Goal: Information Seeking & Learning: Check status

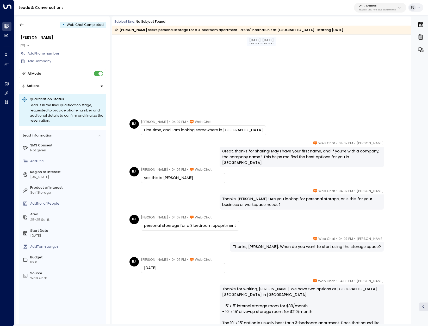
scroll to position [110, 0]
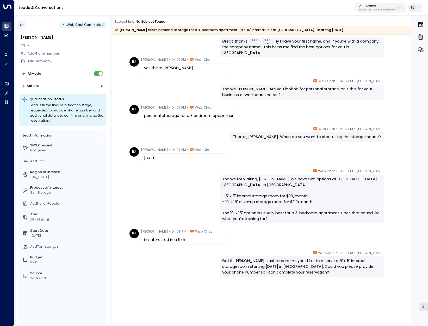
click at [23, 24] on icon "button" at bounding box center [21, 24] width 5 height 5
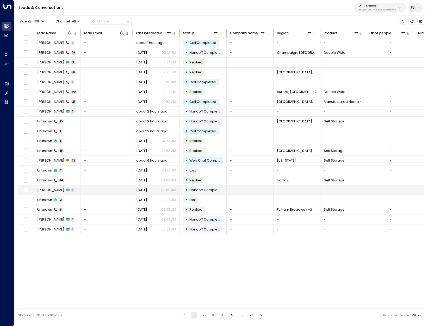
click at [45, 193] on td "[PERSON_NAME] 1" at bounding box center [57, 190] width 47 height 10
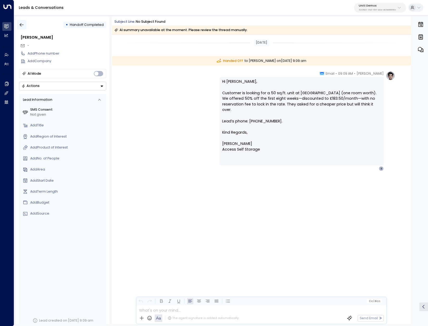
click at [23, 25] on icon "button" at bounding box center [21, 24] width 5 height 5
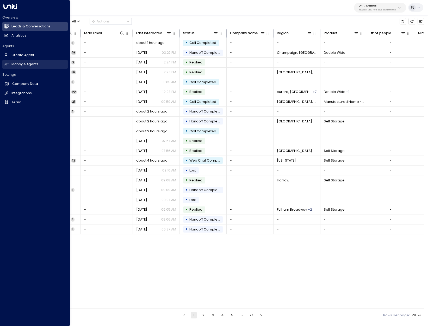
click at [27, 64] on h2 "Manage Agents" at bounding box center [24, 64] width 27 height 5
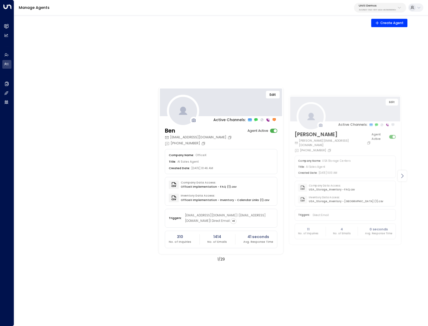
click at [403, 175] on icon at bounding box center [403, 176] width 2 height 4
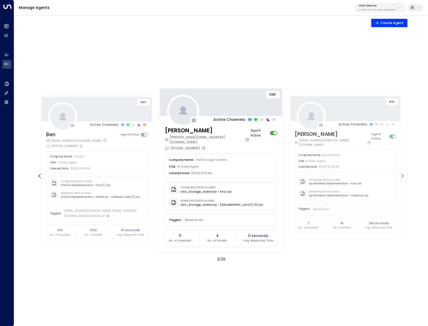
click at [403, 175] on icon at bounding box center [403, 176] width 2 height 4
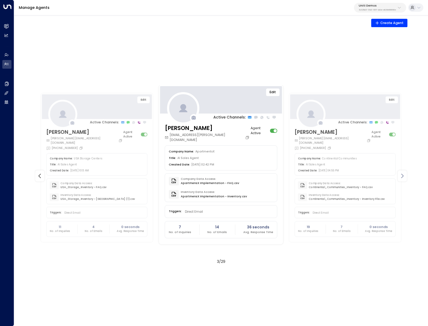
click at [403, 175] on icon at bounding box center [403, 176] width 2 height 4
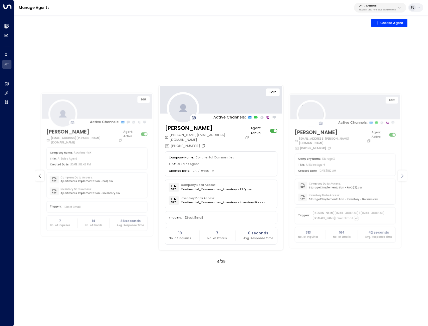
click at [403, 175] on icon at bounding box center [403, 176] width 2 height 4
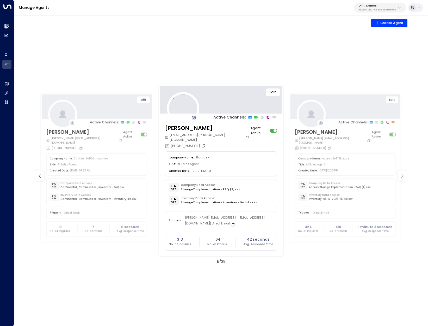
click at [403, 175] on icon at bounding box center [403, 176] width 2 height 4
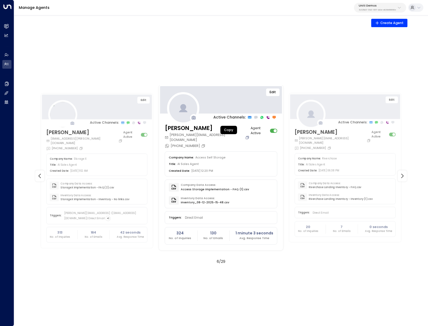
click at [247, 136] on icon "Copy" at bounding box center [248, 137] width 2 height 2
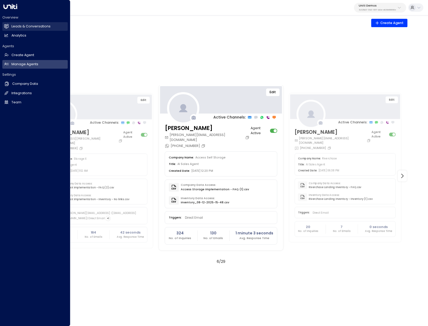
click at [27, 27] on h2 "Leads & Conversations" at bounding box center [30, 26] width 39 height 5
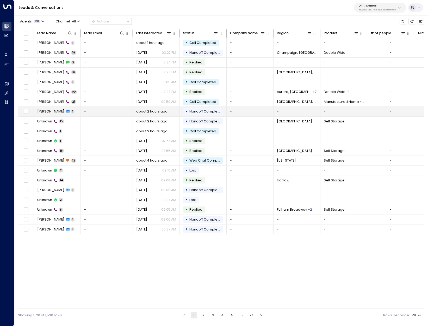
click at [46, 114] on span "[PERSON_NAME]" at bounding box center [50, 111] width 27 height 5
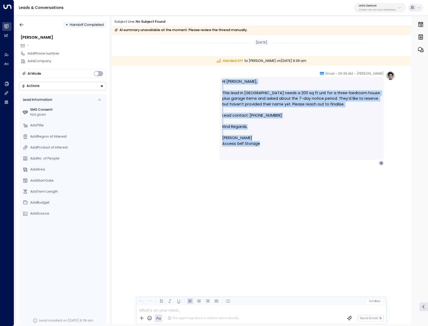
drag, startPoint x: 263, startPoint y: 145, endPoint x: 217, endPoint y: 80, distance: 79.2
click at [217, 80] on div "[PERSON_NAME] • 09:39 AM • Email Hi [PERSON_NAME], This lead in [GEOGRAPHIC_DAT…" at bounding box center [261, 118] width 267 height 94
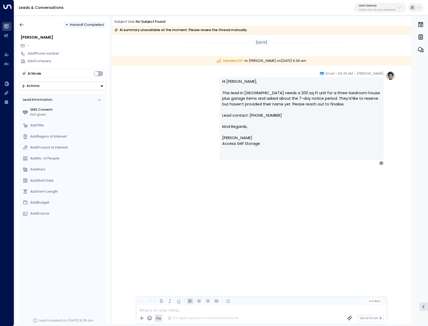
click at [345, 195] on div "[PERSON_NAME] • 09:39 AM • Email Hi [PERSON_NAME], This lead in [GEOGRAPHIC_DAT…" at bounding box center [261, 141] width 299 height 141
click at [20, 25] on icon "button" at bounding box center [22, 24] width 4 height 3
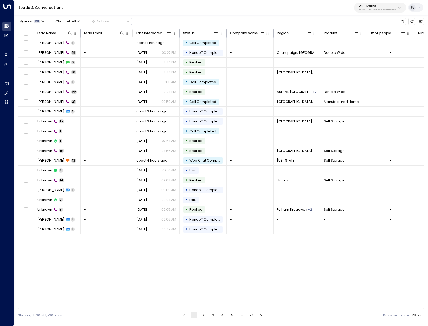
drag, startPoint x: 206, startPoint y: 266, endPoint x: 210, endPoint y: 265, distance: 4.9
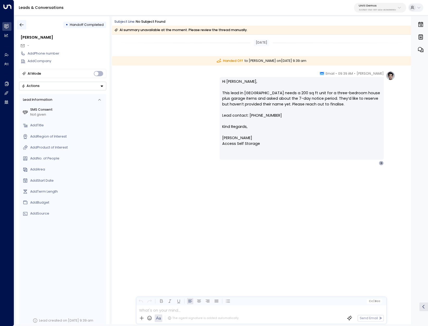
click at [23, 24] on icon "button" at bounding box center [21, 24] width 5 height 5
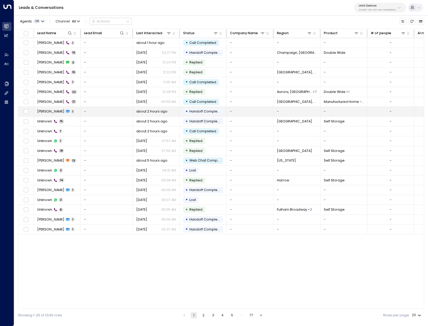
click at [80, 111] on td "[PERSON_NAME] 1" at bounding box center [57, 112] width 47 height 10
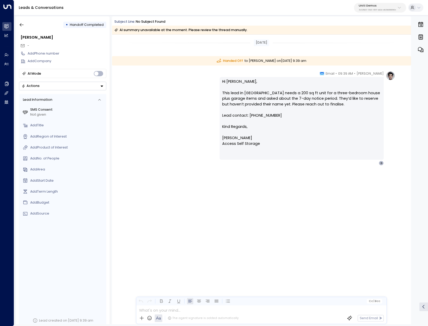
click at [224, 311] on div at bounding box center [261, 308] width 250 height 7
click at [377, 231] on div "[DATE] Handed Off to [PERSON_NAME] [DATE][DATE] 9:39 am [PERSON_NAME] • 09:39 A…" at bounding box center [261, 179] width 299 height 289
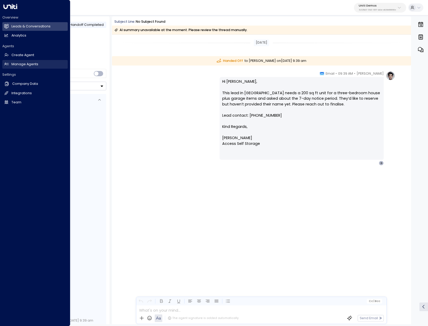
click at [15, 64] on h2 "Manage Agents" at bounding box center [24, 64] width 27 height 5
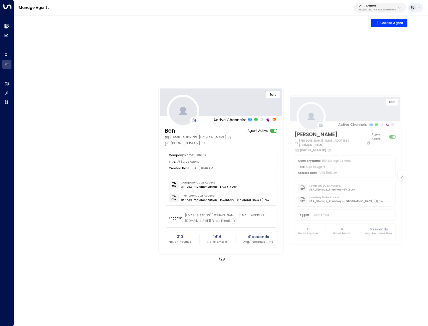
click at [399, 175] on div at bounding box center [402, 175] width 9 height 11
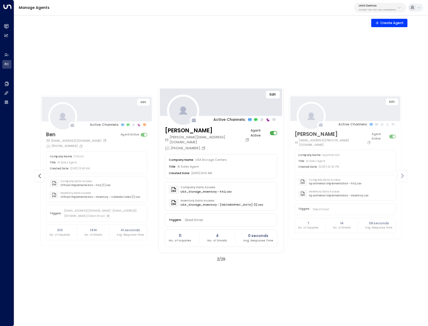
click at [399, 175] on div at bounding box center [402, 175] width 9 height 11
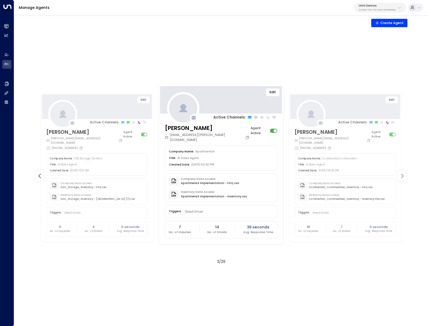
click at [399, 175] on div at bounding box center [402, 175] width 9 height 11
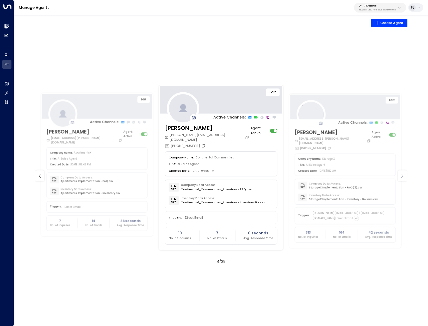
click at [399, 175] on div at bounding box center [402, 175] width 9 height 11
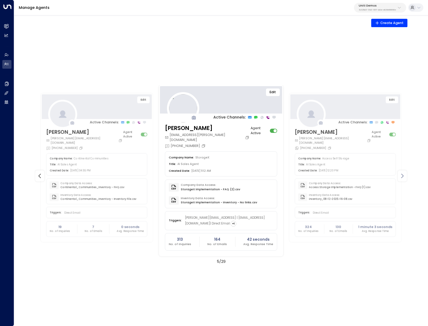
click at [399, 175] on div at bounding box center [402, 175] width 9 height 11
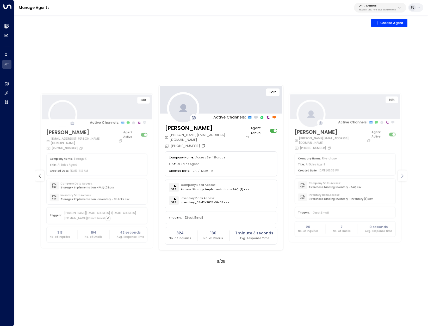
click at [399, 175] on div at bounding box center [402, 175] width 9 height 11
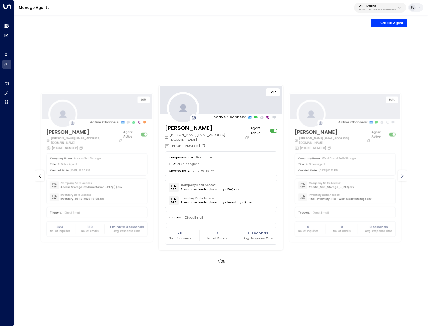
click at [399, 175] on div at bounding box center [402, 175] width 9 height 11
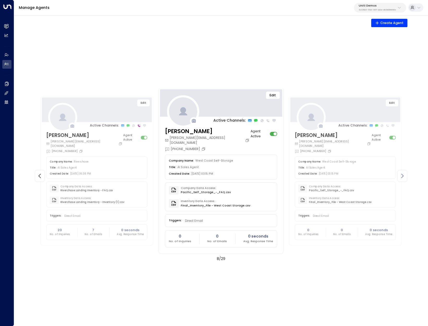
click at [399, 175] on div at bounding box center [402, 175] width 9 height 11
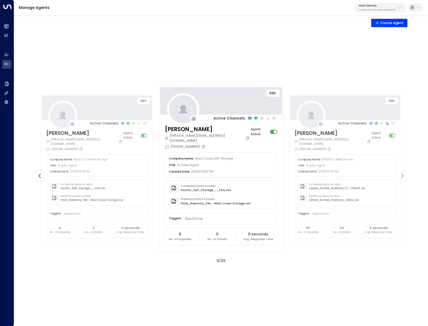
click at [399, 175] on div at bounding box center [402, 175] width 9 height 11
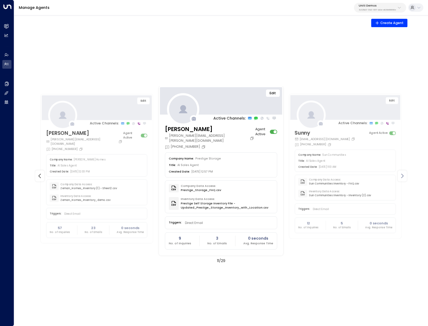
click at [399, 175] on div at bounding box center [402, 175] width 9 height 11
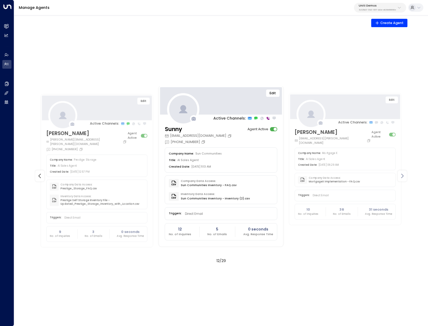
click at [403, 175] on icon at bounding box center [402, 176] width 6 height 6
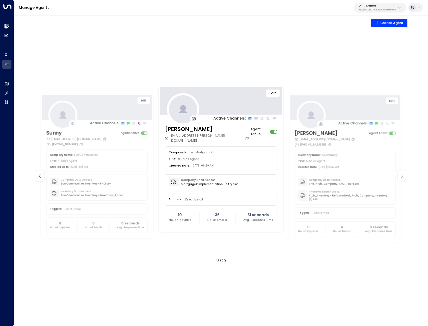
click at [403, 175] on icon at bounding box center [403, 176] width 2 height 4
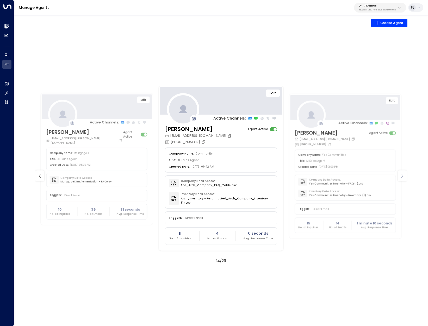
click at [403, 178] on icon at bounding box center [402, 176] width 6 height 6
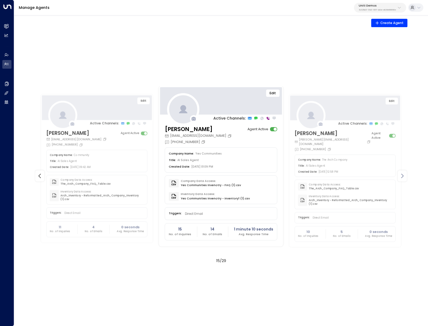
click at [403, 178] on icon at bounding box center [402, 176] width 6 height 6
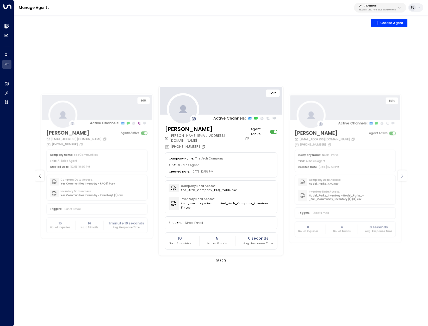
click at [403, 178] on icon at bounding box center [402, 176] width 6 height 6
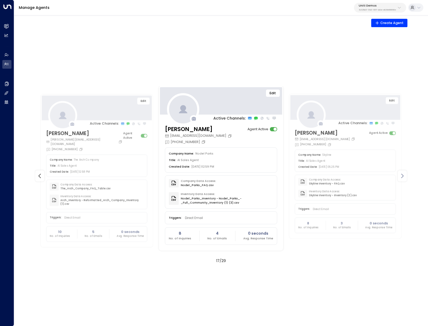
click at [403, 178] on icon at bounding box center [402, 176] width 6 height 6
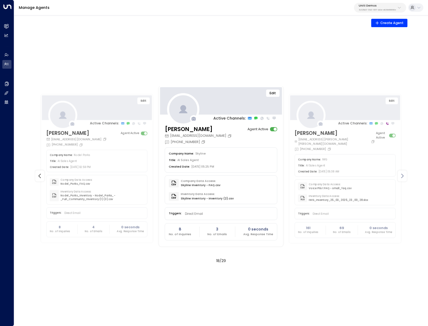
click at [403, 178] on icon at bounding box center [402, 176] width 6 height 6
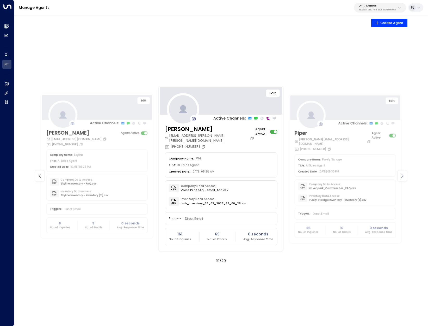
click at [403, 178] on icon at bounding box center [402, 176] width 6 height 6
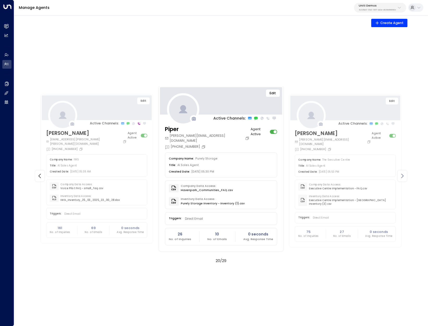
click at [403, 178] on icon at bounding box center [402, 176] width 6 height 6
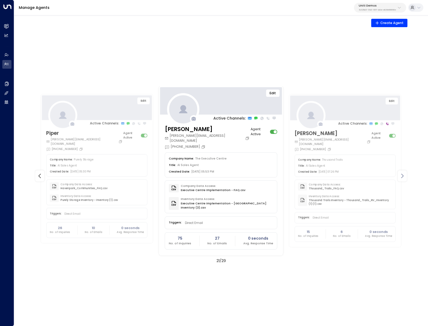
click at [403, 178] on icon at bounding box center [402, 176] width 6 height 6
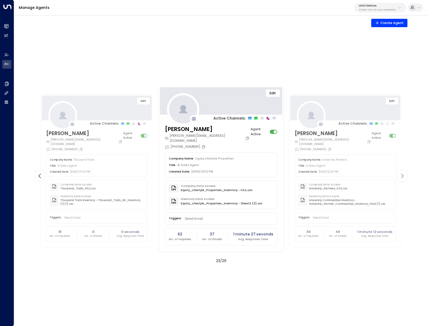
click at [403, 177] on icon at bounding box center [402, 176] width 6 height 6
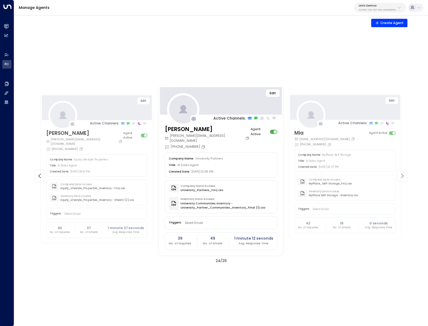
click at [403, 177] on icon at bounding box center [402, 176] width 6 height 6
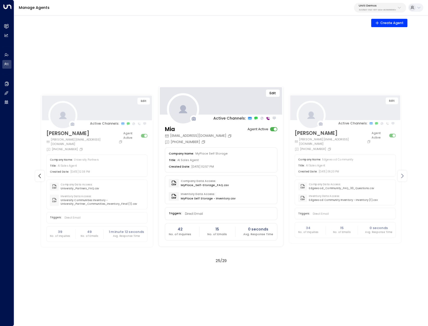
click at [403, 177] on icon at bounding box center [402, 176] width 6 height 6
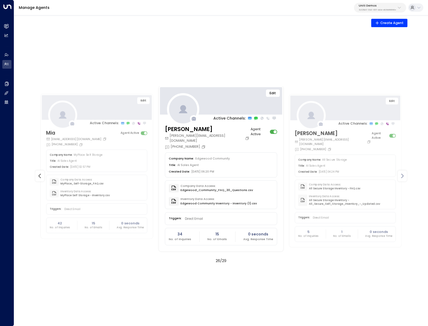
click at [403, 177] on icon at bounding box center [402, 176] width 6 height 6
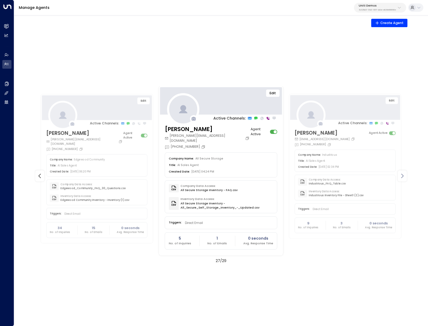
click at [403, 177] on icon at bounding box center [402, 176] width 6 height 6
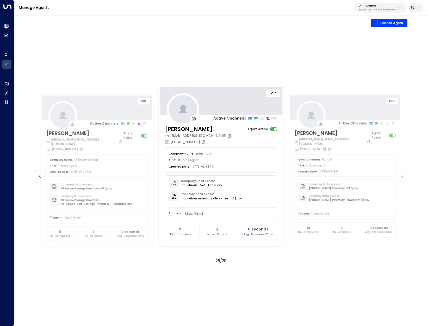
click at [403, 177] on icon at bounding box center [402, 176] width 6 height 6
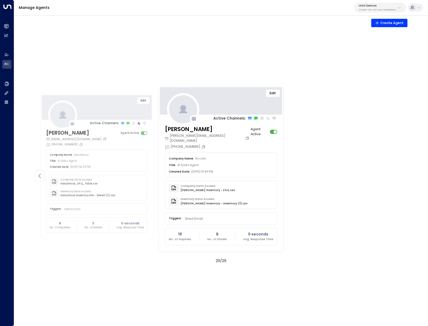
click at [40, 174] on icon at bounding box center [40, 176] width 6 height 6
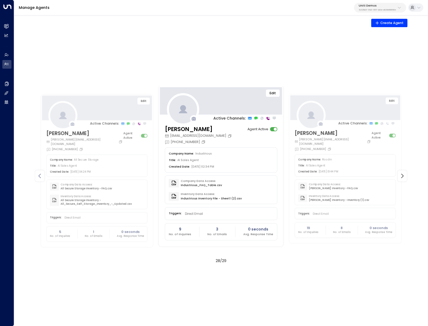
click at [40, 174] on icon at bounding box center [40, 176] width 6 height 6
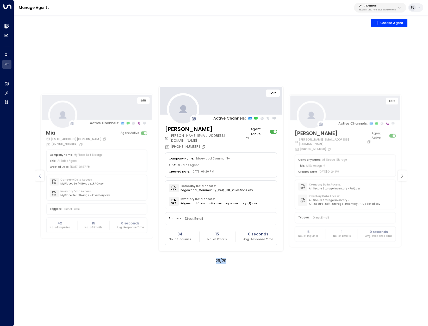
click at [40, 174] on icon at bounding box center [40, 176] width 6 height 6
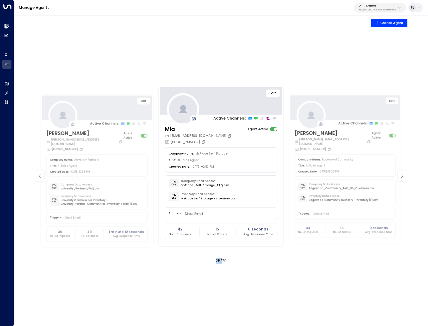
click at [40, 174] on icon at bounding box center [40, 176] width 6 height 6
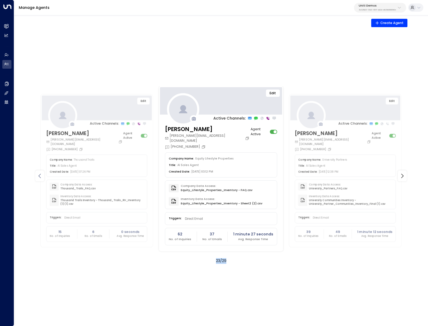
click at [40, 174] on icon at bounding box center [40, 176] width 6 height 6
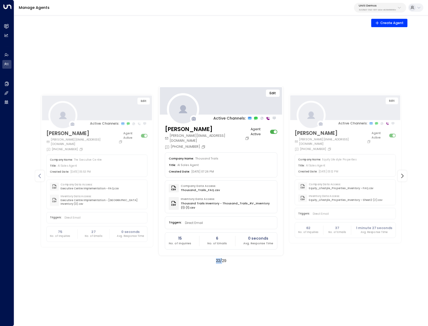
click at [40, 174] on icon at bounding box center [40, 176] width 6 height 6
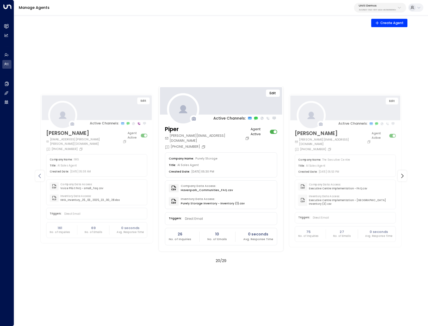
click at [40, 174] on icon at bounding box center [40, 176] width 6 height 6
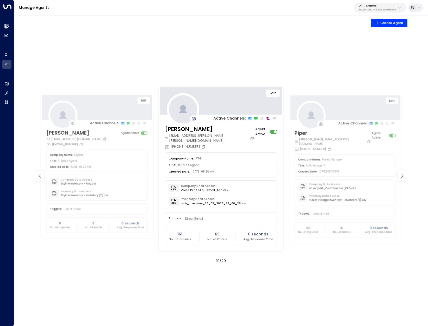
click at [40, 174] on icon at bounding box center [40, 176] width 6 height 6
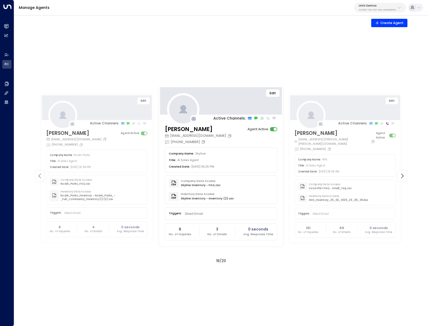
click at [40, 174] on icon at bounding box center [40, 176] width 6 height 6
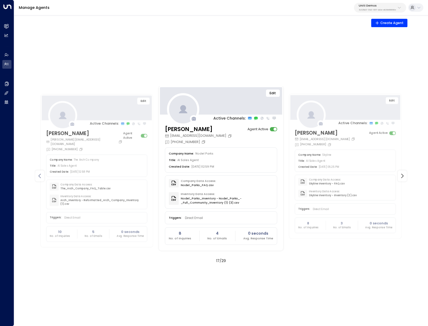
click at [40, 174] on icon at bounding box center [40, 176] width 6 height 6
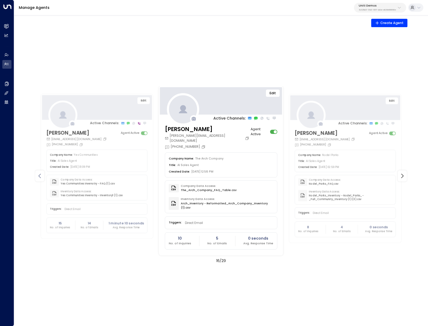
click at [40, 174] on icon at bounding box center [40, 176] width 6 height 6
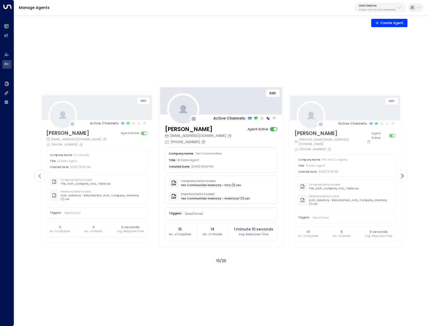
click at [40, 174] on icon at bounding box center [40, 176] width 6 height 6
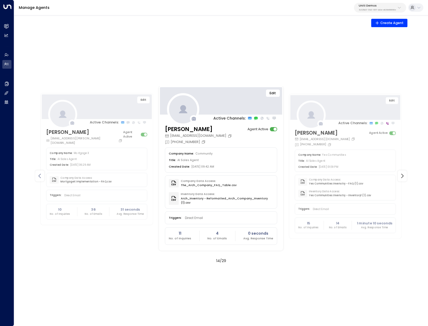
click at [40, 174] on icon at bounding box center [40, 176] width 6 height 6
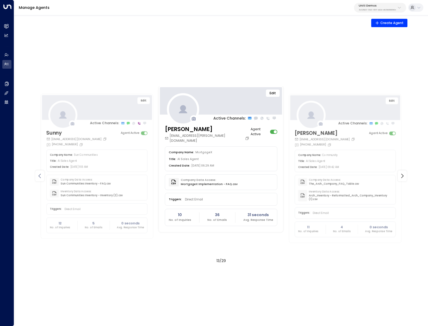
click at [40, 174] on icon at bounding box center [40, 176] width 6 height 6
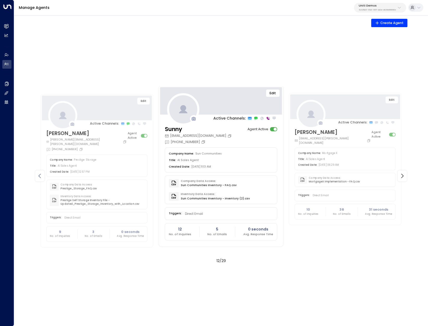
click at [40, 174] on icon at bounding box center [40, 176] width 6 height 6
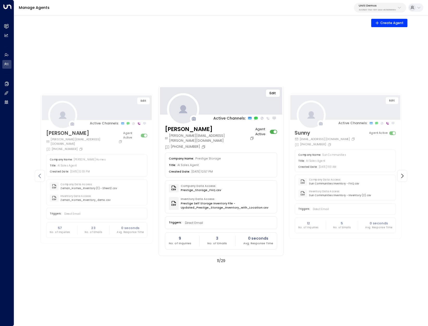
click at [40, 174] on icon at bounding box center [40, 176] width 6 height 6
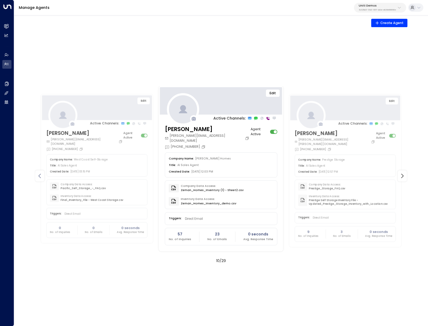
click at [40, 174] on icon at bounding box center [40, 176] width 6 height 6
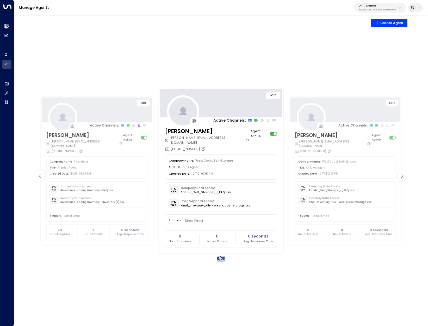
click at [40, 174] on icon at bounding box center [40, 176] width 6 height 6
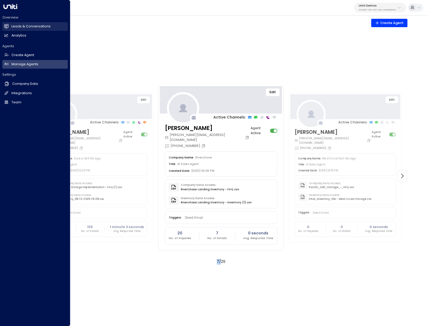
click at [30, 27] on h2 "Leads & Conversations" at bounding box center [30, 26] width 39 height 5
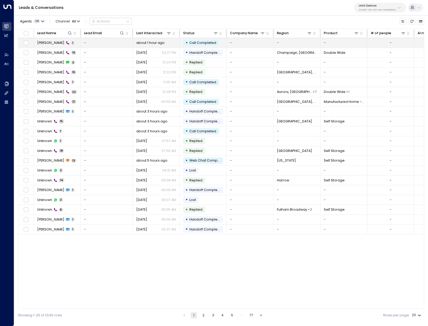
click at [64, 43] on td "[PERSON_NAME] 1" at bounding box center [57, 43] width 47 height 10
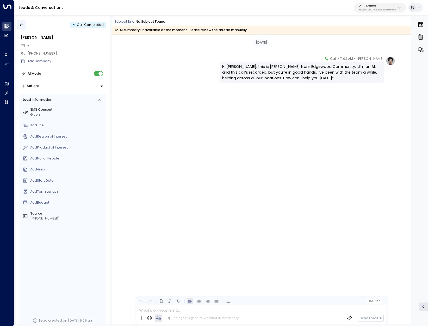
click at [21, 23] on icon "button" at bounding box center [21, 24] width 5 height 5
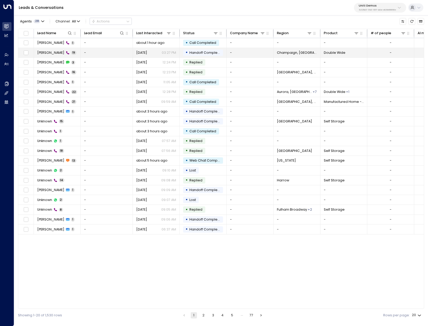
click at [59, 53] on td "[PERSON_NAME] 19" at bounding box center [57, 53] width 47 height 10
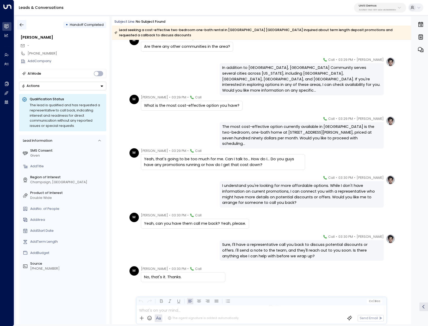
scroll to position [1, 0]
click at [22, 25] on icon "button" at bounding box center [21, 23] width 5 height 5
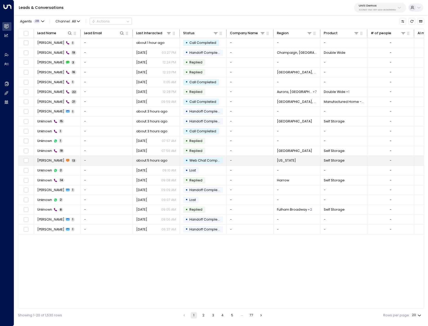
click at [40, 161] on span "[PERSON_NAME]" at bounding box center [50, 160] width 27 height 5
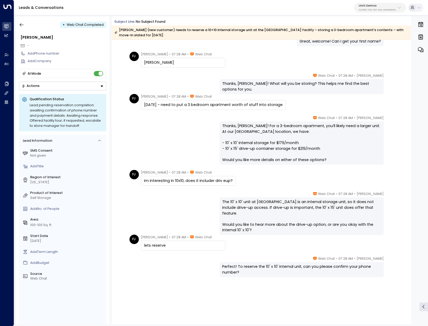
scroll to position [119, 0]
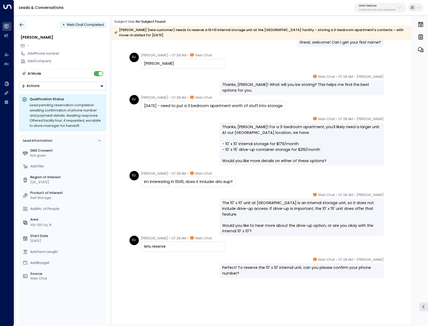
click at [20, 25] on icon "button" at bounding box center [22, 24] width 4 height 3
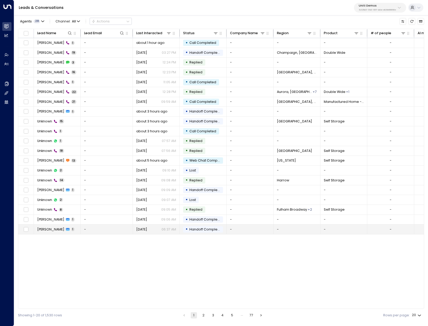
click at [64, 229] on td "[PERSON_NAME] 1" at bounding box center [57, 229] width 47 height 10
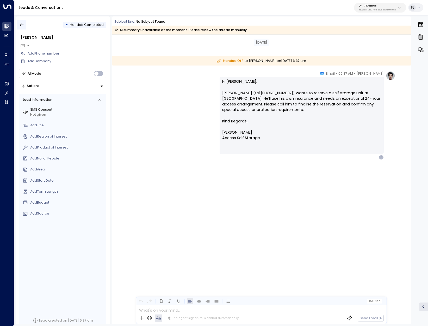
click at [22, 26] on icon "button" at bounding box center [21, 24] width 5 height 5
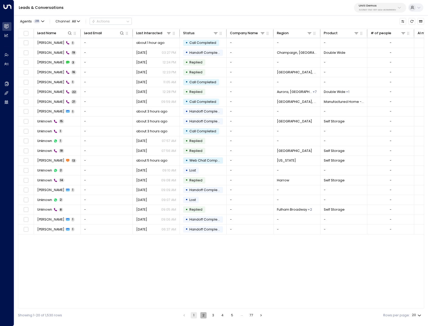
click at [205, 315] on button "2" at bounding box center [203, 315] width 6 height 6
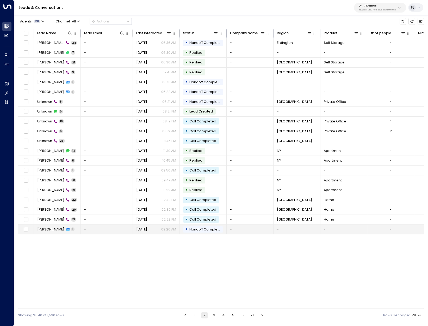
click at [59, 230] on td "[PERSON_NAME] 1" at bounding box center [57, 229] width 47 height 10
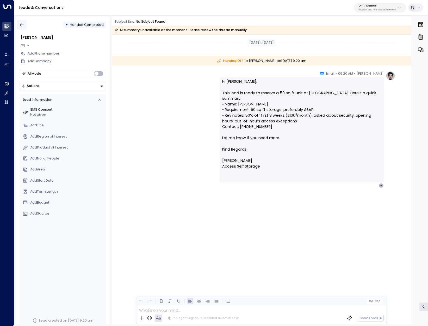
click at [20, 24] on icon "button" at bounding box center [21, 24] width 5 height 5
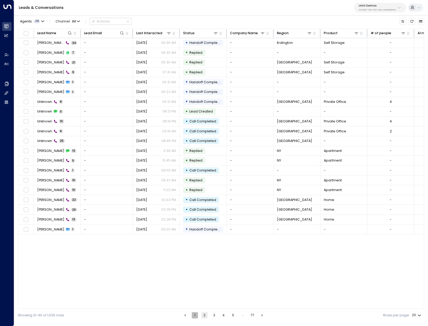
click at [196, 315] on button "1" at bounding box center [195, 315] width 6 height 6
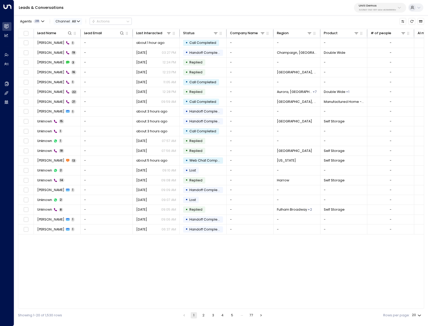
click at [73, 21] on span "All" at bounding box center [74, 22] width 4 height 4
click at [69, 40] on p "Email" at bounding box center [66, 39] width 16 height 3
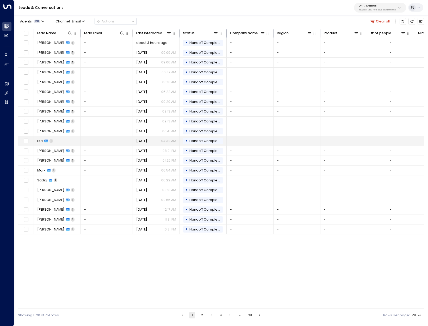
click at [41, 143] on span "Lita" at bounding box center [39, 140] width 5 height 5
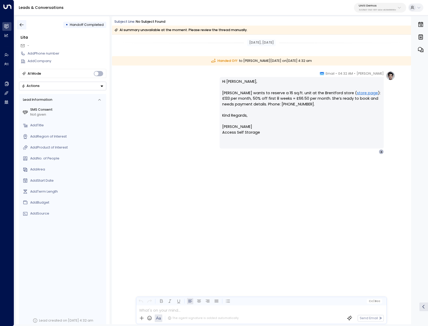
click at [22, 23] on icon "button" at bounding box center [21, 24] width 5 height 5
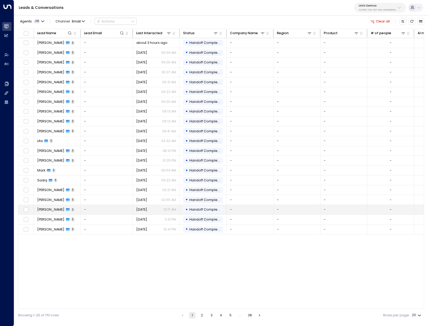
click at [72, 211] on td "[PERSON_NAME] 1" at bounding box center [57, 210] width 47 height 10
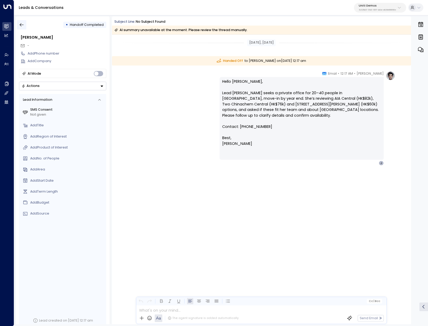
click at [23, 26] on icon "button" at bounding box center [21, 24] width 5 height 5
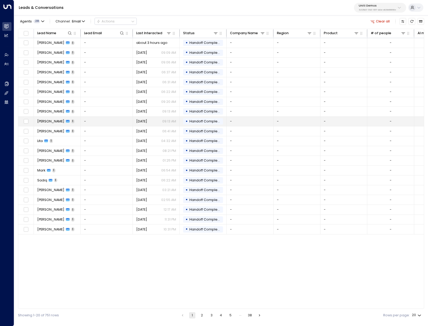
click at [106, 125] on td "-" at bounding box center [107, 121] width 52 height 10
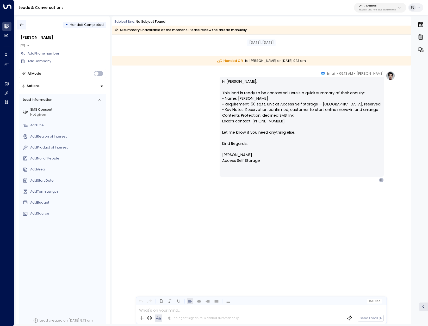
click at [23, 25] on icon "button" at bounding box center [21, 24] width 5 height 5
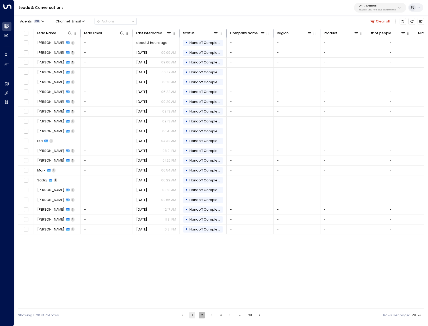
click at [202, 317] on button "2" at bounding box center [202, 315] width 6 height 6
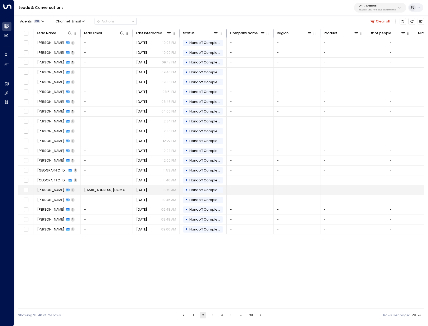
click at [53, 189] on span "[PERSON_NAME]" at bounding box center [50, 189] width 27 height 5
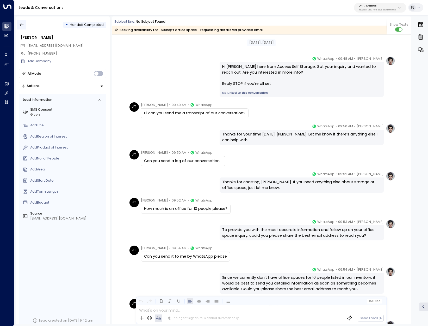
click at [21, 25] on icon "button" at bounding box center [21, 24] width 5 height 5
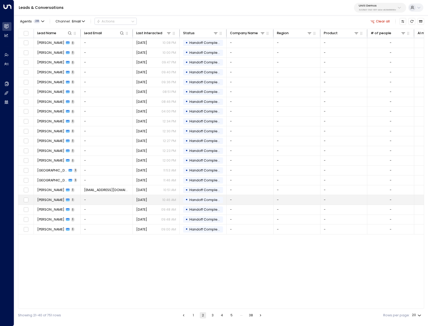
click at [70, 201] on td "[PERSON_NAME] 1" at bounding box center [57, 200] width 47 height 10
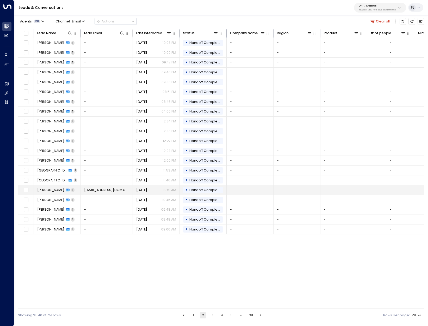
click at [56, 190] on span "[PERSON_NAME]" at bounding box center [50, 189] width 27 height 5
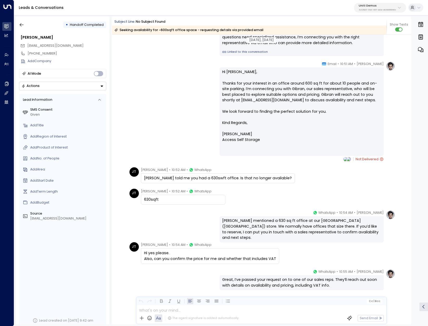
scroll to position [353, 0]
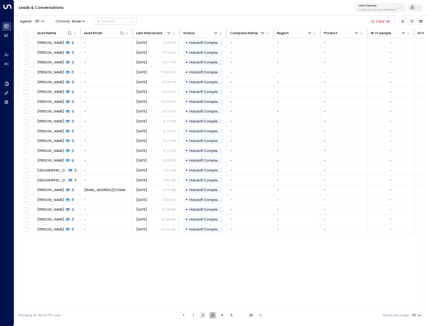
click at [211, 315] on button "3" at bounding box center [213, 315] width 6 height 6
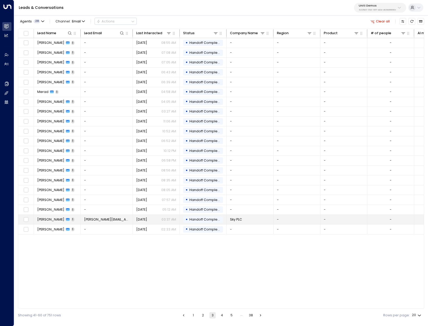
click at [59, 220] on span "[PERSON_NAME]" at bounding box center [50, 219] width 27 height 5
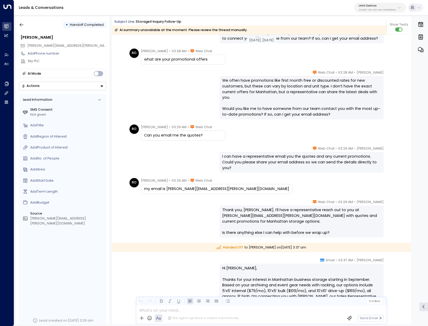
scroll to position [626, 0]
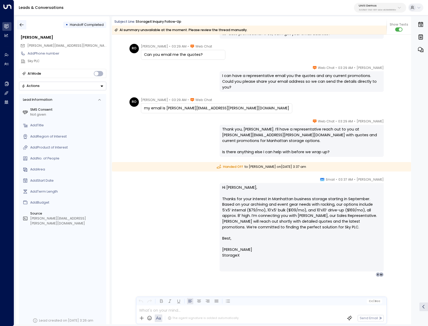
click at [22, 25] on icon "button" at bounding box center [21, 24] width 5 height 5
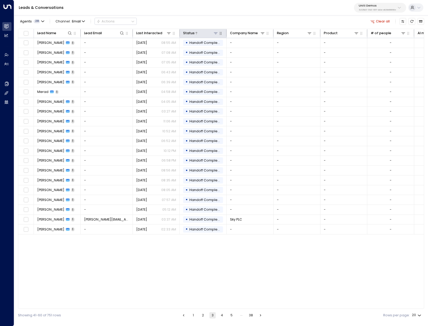
click at [195, 33] on icon at bounding box center [196, 33] width 3 height 3
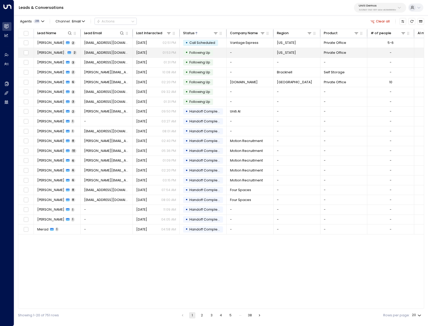
click at [42, 53] on span "[PERSON_NAME] ." at bounding box center [51, 52] width 29 height 5
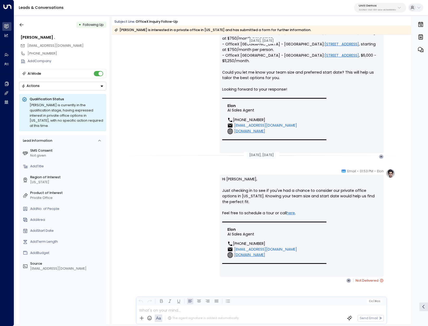
scroll to position [63, 0]
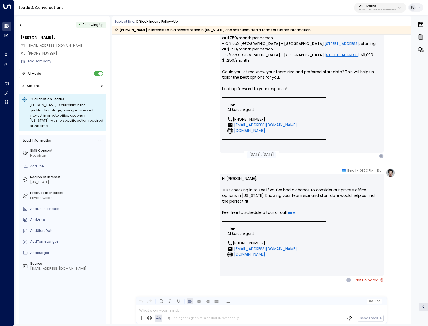
click at [381, 278] on icon at bounding box center [381, 279] width 3 height 3
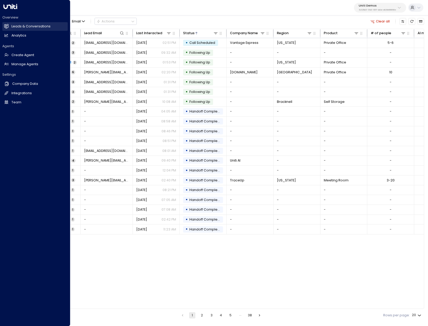
click at [43, 25] on h2 "Leads & Conversations" at bounding box center [30, 26] width 39 height 5
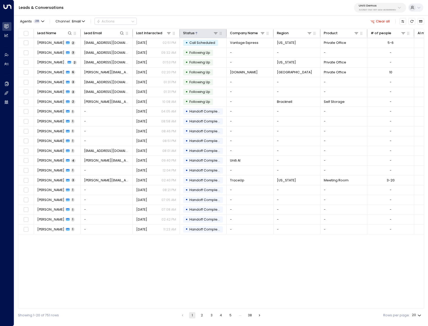
click at [192, 30] on th "Status" at bounding box center [203, 33] width 47 height 9
click at [195, 33] on icon at bounding box center [196, 33] width 3 height 3
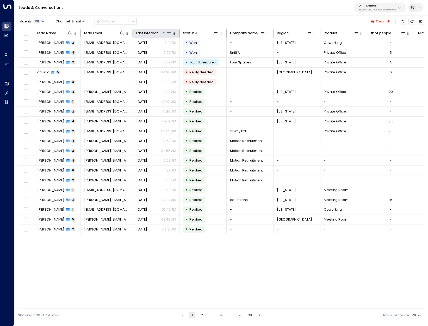
click at [145, 31] on div "Last Interacted" at bounding box center [149, 33] width 26 height 6
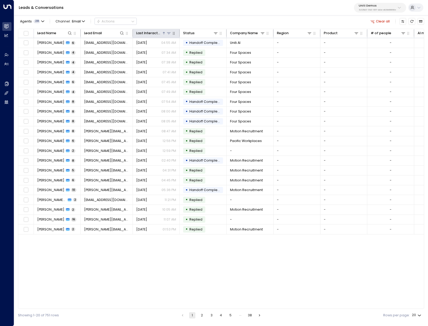
click at [155, 32] on div "Last Interacted" at bounding box center [149, 33] width 26 height 6
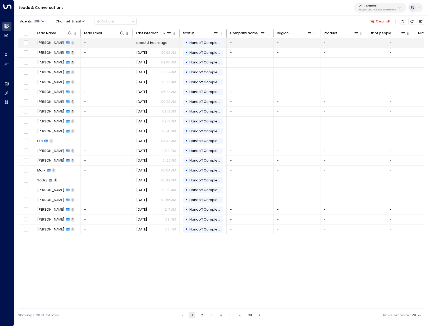
click at [39, 42] on span "[PERSON_NAME]" at bounding box center [50, 42] width 27 height 5
